Goal: Task Accomplishment & Management: Complete application form

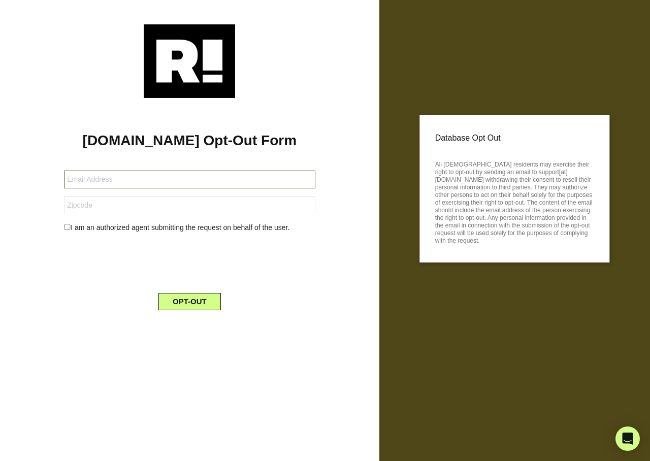
type input "[EMAIL_ADDRESS][DOMAIN_NAME]"
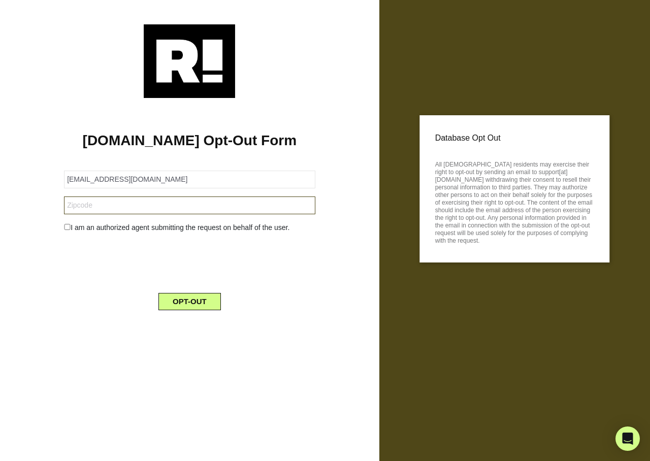
type input "46923"
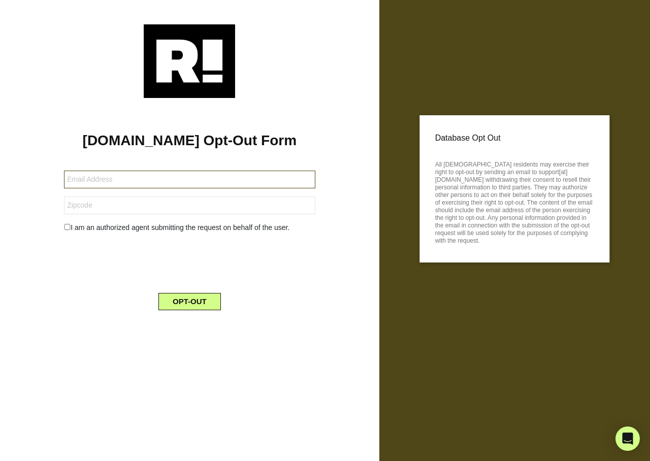
type input "[EMAIL_ADDRESS][DOMAIN_NAME]"
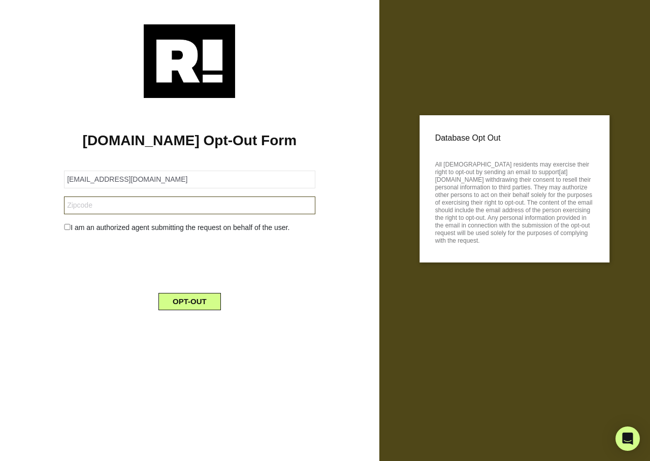
type input "79505"
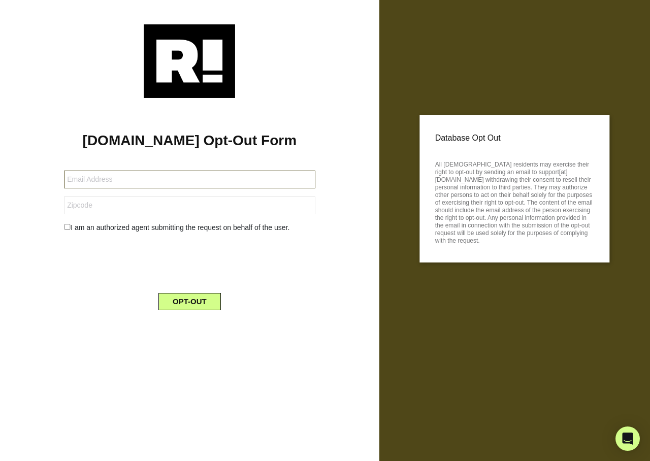
type input "[EMAIL_ADDRESS][DOMAIN_NAME]"
type input "95648"
